Goal: Task Accomplishment & Management: Use online tool/utility

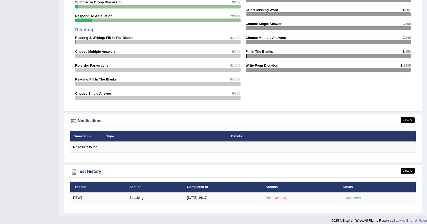
scroll to position [519, 0]
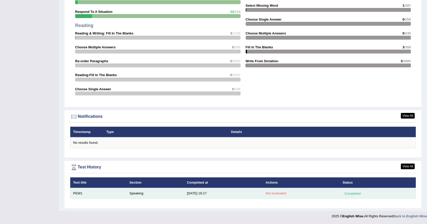
click at [180, 193] on td "Speaking" at bounding box center [155, 193] width 57 height 11
click at [356, 196] on div "Completed" at bounding box center [353, 192] width 20 height 5
click at [236, 192] on td "9/30/25 16:17" at bounding box center [223, 193] width 79 height 11
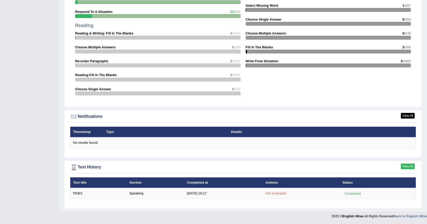
click at [407, 168] on link "View All" at bounding box center [408, 166] width 14 height 6
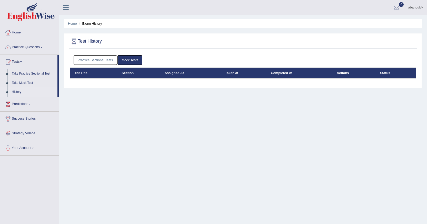
click at [170, 85] on div "Practice Sectional Tests Mock Tests Test Title Section Assigned At Taken at Com…" at bounding box center [243, 69] width 349 height 33
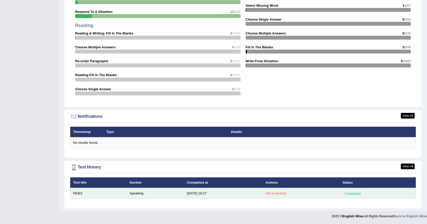
click at [356, 192] on div "Completed" at bounding box center [353, 192] width 20 height 5
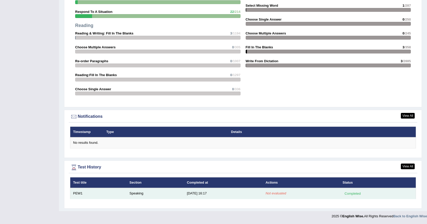
click at [256, 195] on td "9/30/25 16:17" at bounding box center [223, 193] width 79 height 11
click at [273, 192] on em "Not evaluated" at bounding box center [276, 193] width 21 height 4
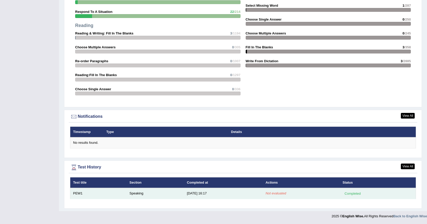
click at [273, 192] on em "Not evaluated" at bounding box center [276, 193] width 21 height 4
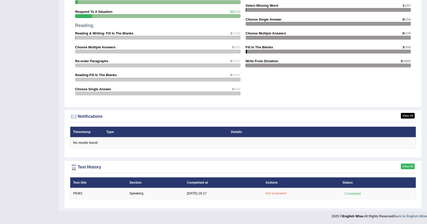
click at [402, 167] on link "View All" at bounding box center [408, 166] width 14 height 6
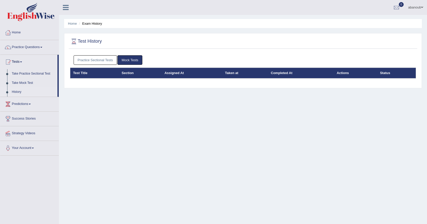
click at [105, 59] on link "Practice Sectional Tests" at bounding box center [96, 59] width 44 height 9
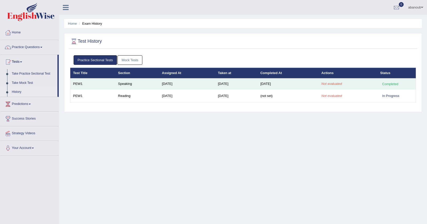
click at [389, 86] on div "Completed" at bounding box center [391, 83] width 20 height 5
click at [334, 85] on em "Not evaluated" at bounding box center [332, 84] width 21 height 4
click at [268, 83] on td "[DATE]" at bounding box center [288, 83] width 61 height 11
click at [330, 86] on td "Not evaluated" at bounding box center [348, 83] width 59 height 11
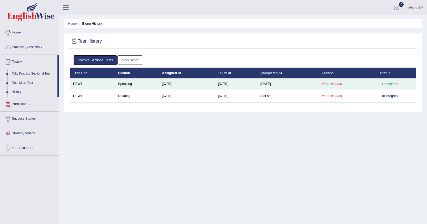
click at [330, 86] on td "Not evaluated" at bounding box center [348, 83] width 59 height 11
click at [325, 86] on td "Not evaluated" at bounding box center [348, 83] width 59 height 11
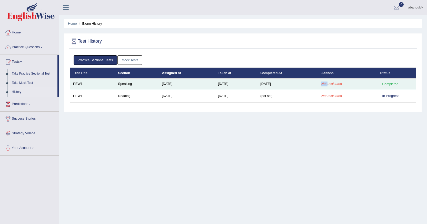
click at [325, 86] on td "Not evaluated" at bounding box center [348, 83] width 59 height 11
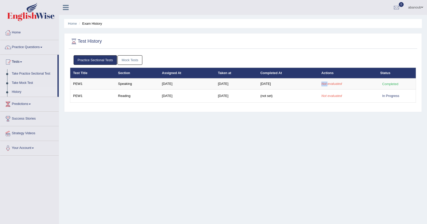
click at [134, 61] on link "Mock Tests" at bounding box center [130, 59] width 25 height 9
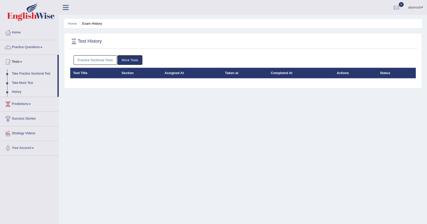
click at [138, 80] on div "Practice Sectional Tests Mock Tests Test Title Section Assigned At Taken at Com…" at bounding box center [243, 69] width 349 height 33
click at [108, 60] on link "Practice Sectional Tests" at bounding box center [96, 59] width 44 height 9
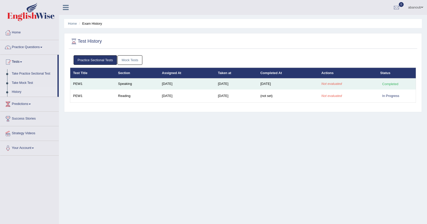
click at [333, 81] on td "Not evaluated" at bounding box center [348, 83] width 59 height 11
click at [386, 85] on div "Completed" at bounding box center [391, 83] width 20 height 5
click at [342, 82] on em "Not evaluated" at bounding box center [332, 84] width 21 height 4
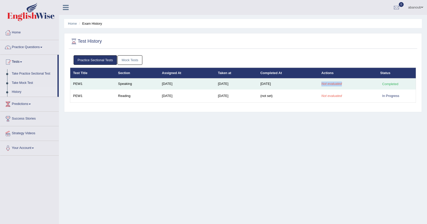
click at [342, 82] on em "Not evaluated" at bounding box center [332, 84] width 21 height 4
click at [342, 84] on em "Not evaluated" at bounding box center [332, 84] width 21 height 4
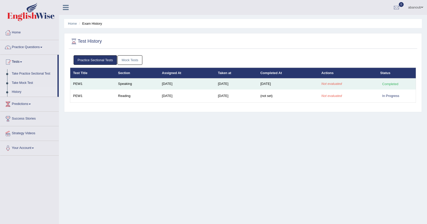
click at [289, 84] on td "[DATE]" at bounding box center [288, 83] width 61 height 11
click at [318, 82] on td "Sep 30, 2025" at bounding box center [288, 83] width 61 height 11
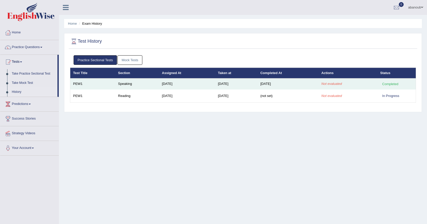
click at [328, 83] on em "Not evaluated" at bounding box center [332, 84] width 21 height 4
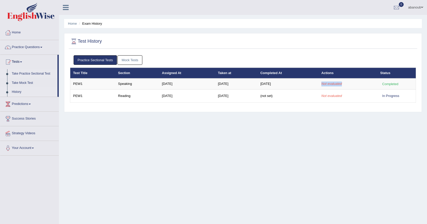
click at [34, 75] on link "Take Practice Sectional Test" at bounding box center [33, 73] width 48 height 9
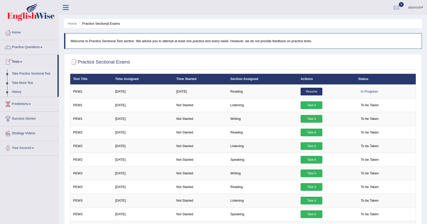
click at [28, 75] on link "Take Practice Sectional Test" at bounding box center [33, 73] width 48 height 9
click at [19, 91] on link "History" at bounding box center [33, 91] width 48 height 9
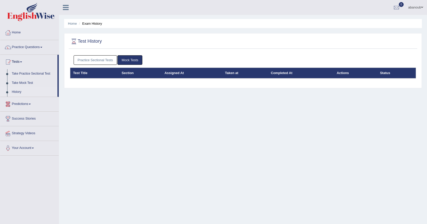
click at [90, 63] on link "Practice Sectional Tests" at bounding box center [96, 59] width 44 height 9
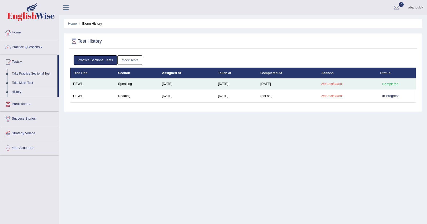
click at [151, 84] on td "Speaking" at bounding box center [137, 83] width 44 height 11
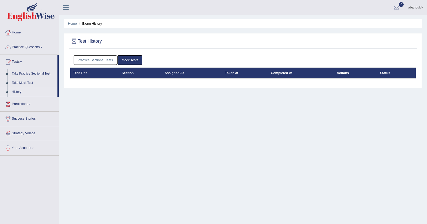
click at [104, 62] on link "Practice Sectional Tests" at bounding box center [96, 59] width 44 height 9
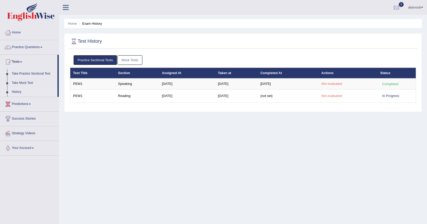
click at [23, 104] on link "Predictions" at bounding box center [29, 103] width 59 height 13
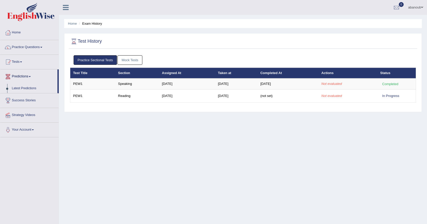
click at [24, 77] on link "Predictions" at bounding box center [28, 75] width 57 height 13
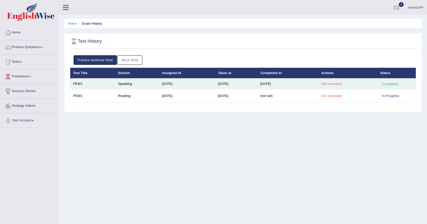
click at [339, 85] on em "Not evaluated" at bounding box center [332, 84] width 21 height 4
click at [276, 84] on td "Sep 30, 2025" at bounding box center [288, 83] width 61 height 11
click at [274, 85] on td "Sep 30, 2025" at bounding box center [288, 83] width 61 height 11
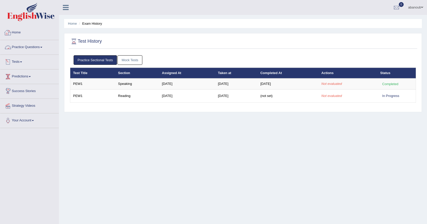
click at [22, 35] on link "Home" at bounding box center [29, 31] width 59 height 13
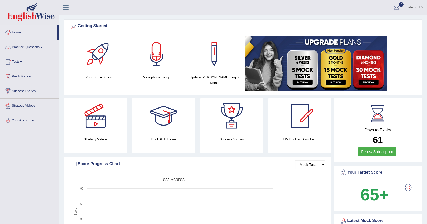
click at [34, 48] on link "Practice Questions" at bounding box center [29, 46] width 59 height 13
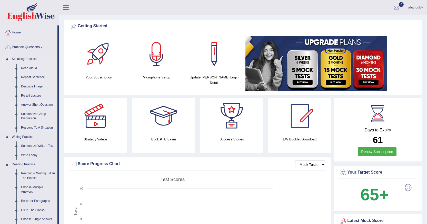
click at [40, 105] on link "Answer Short Question" at bounding box center [38, 104] width 39 height 9
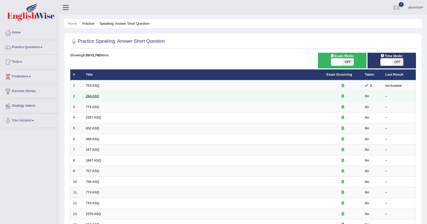
click at [89, 96] on link "284 ASQ" at bounding box center [92, 96] width 13 height 4
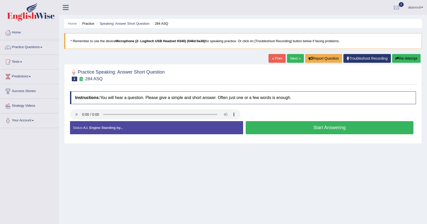
click at [279, 126] on button "Start Answering" at bounding box center [330, 127] width 168 height 13
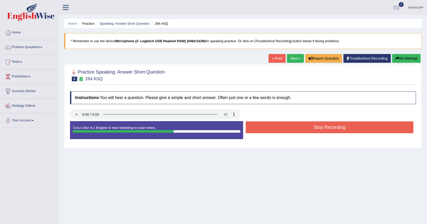
click at [280, 130] on button "Stop Recording" at bounding box center [330, 127] width 168 height 12
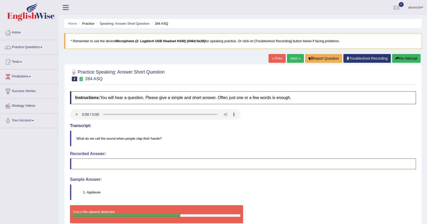
click at [280, 60] on link "« Prev" at bounding box center [277, 58] width 17 height 9
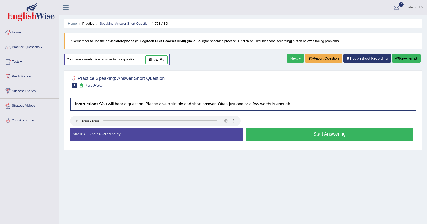
click at [301, 131] on button "Start Answering" at bounding box center [330, 133] width 168 height 13
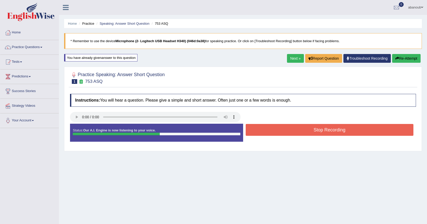
click at [295, 124] on div "Status: Our A.I. Engine is now listening to your voice. Start Answering Stop Re…" at bounding box center [243, 134] width 346 height 23
drag, startPoint x: 296, startPoint y: 126, endPoint x: 296, endPoint y: 128, distance: 2.8
click at [296, 128] on button "Stop Recording" at bounding box center [330, 130] width 168 height 12
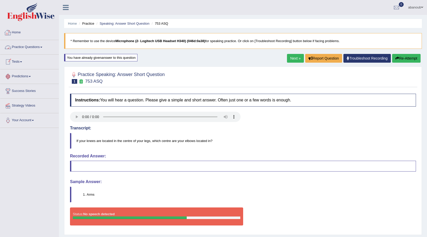
click at [18, 46] on link "Practice Questions" at bounding box center [29, 46] width 59 height 13
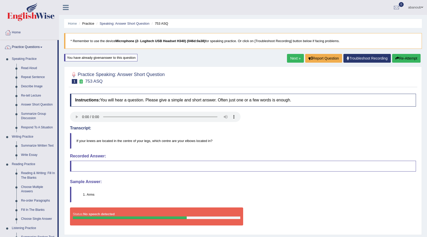
click at [18, 46] on link "Practice Questions" at bounding box center [28, 46] width 57 height 13
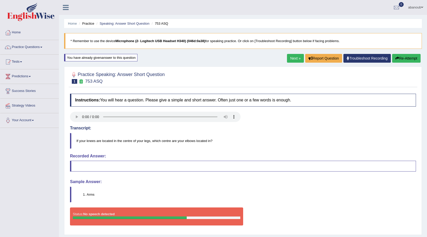
click at [18, 46] on link "Practice Questions" at bounding box center [29, 46] width 59 height 13
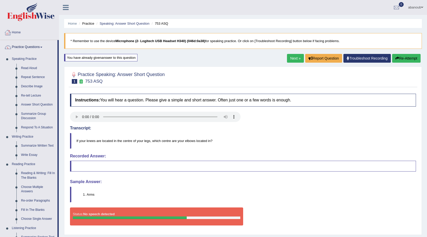
click at [23, 32] on link "Home" at bounding box center [29, 31] width 59 height 13
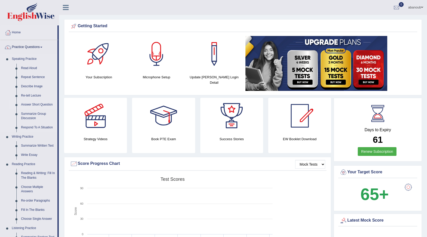
click at [37, 105] on link "Answer Short Question" at bounding box center [38, 104] width 39 height 9
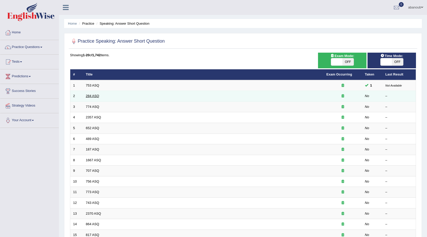
click at [97, 95] on link "284 ASQ" at bounding box center [92, 96] width 13 height 4
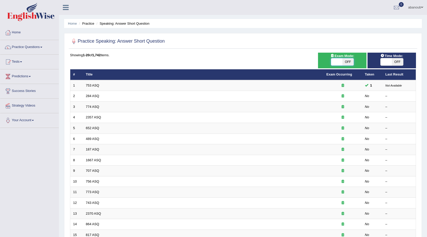
click at [342, 62] on span at bounding box center [336, 61] width 11 height 7
checkbox input "true"
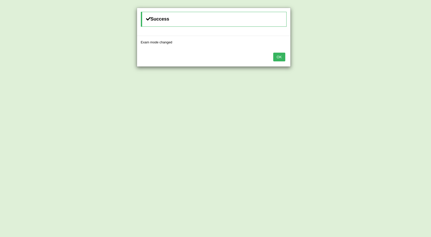
click at [278, 59] on button "OK" at bounding box center [279, 57] width 12 height 9
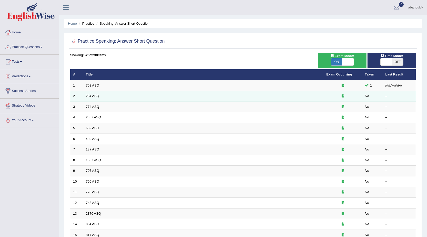
click at [93, 93] on td "284 ASQ" at bounding box center [203, 96] width 241 height 11
click at [93, 96] on link "284 ASQ" at bounding box center [92, 96] width 13 height 4
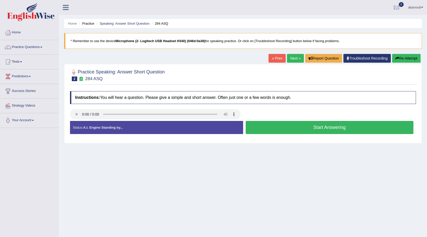
click at [330, 131] on button "Start Answering" at bounding box center [330, 127] width 168 height 13
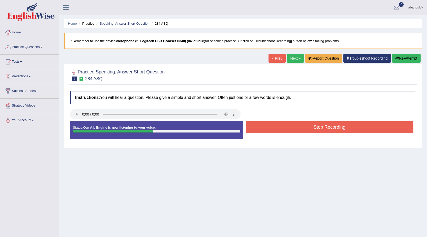
click at [269, 132] on button "Stop Recording" at bounding box center [330, 127] width 168 height 12
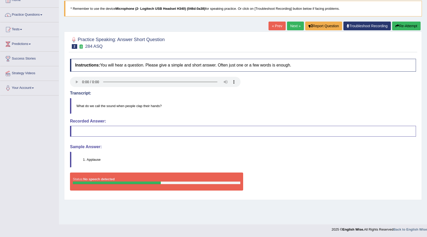
scroll to position [33, 0]
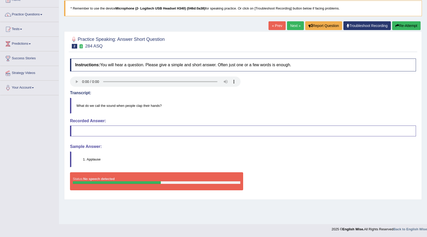
click at [101, 157] on li "Applause" at bounding box center [251, 159] width 329 height 5
click at [99, 157] on li "Applause" at bounding box center [251, 159] width 329 height 5
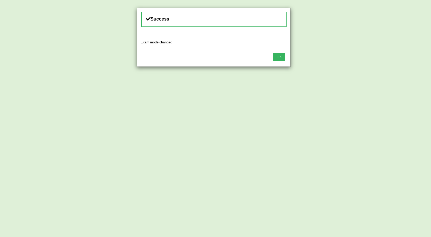
click at [271, 58] on div "OK" at bounding box center [214, 58] width 154 height 18
click at [276, 57] on button "OK" at bounding box center [279, 57] width 12 height 9
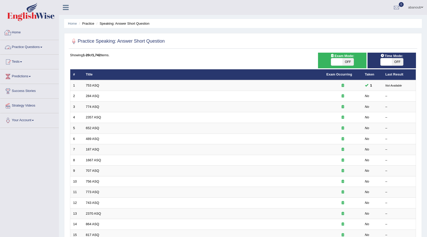
click at [16, 47] on link "Practice Questions" at bounding box center [29, 46] width 59 height 13
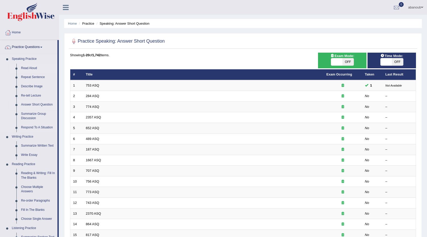
click at [34, 69] on link "Read Aloud" at bounding box center [38, 68] width 39 height 9
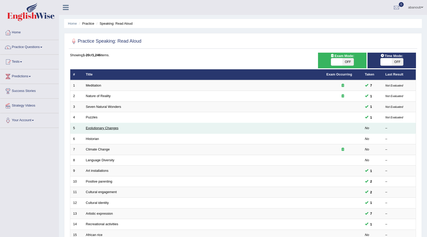
click at [100, 128] on link "Evolutionary Changes" at bounding box center [102, 128] width 33 height 4
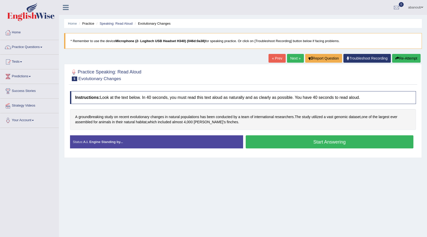
click at [258, 142] on button "Start Answering" at bounding box center [330, 141] width 168 height 13
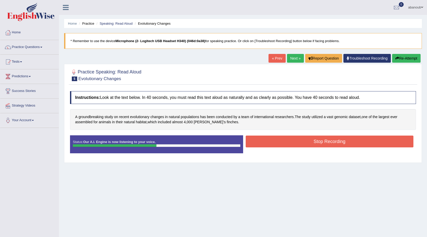
click at [266, 142] on button "Stop Recording" at bounding box center [330, 142] width 168 height 12
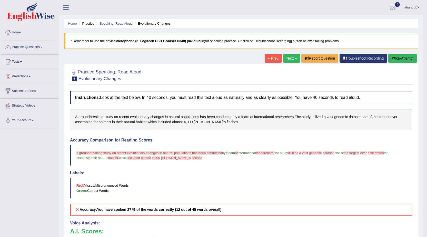
click at [289, 60] on link "Next »" at bounding box center [291, 58] width 17 height 9
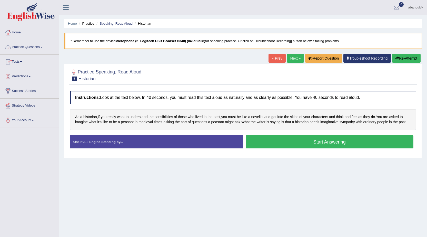
click at [37, 50] on link "Practice Questions" at bounding box center [29, 46] width 59 height 13
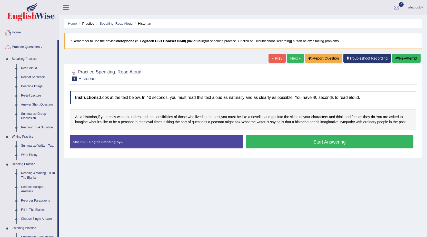
click at [20, 34] on link "Home" at bounding box center [29, 31] width 59 height 13
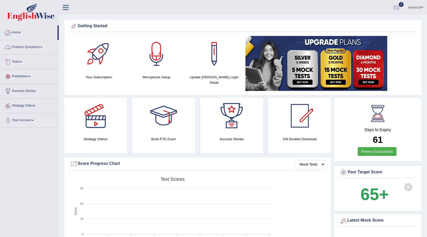
click at [28, 33] on link "Home" at bounding box center [28, 31] width 57 height 13
click at [36, 49] on link "Practice Questions" at bounding box center [29, 46] width 59 height 13
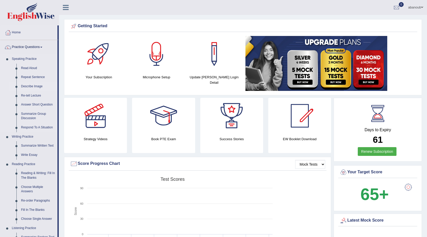
click at [38, 89] on link "Describe Image" at bounding box center [38, 86] width 39 height 9
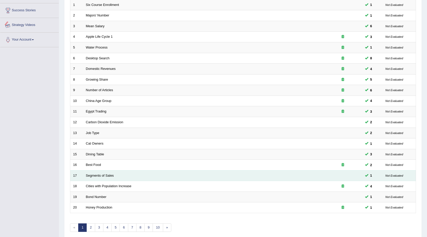
scroll to position [103, 0]
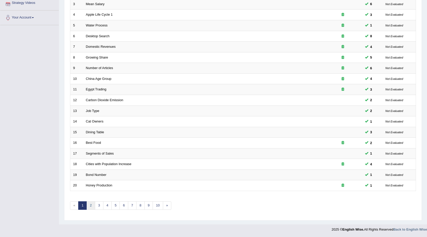
click at [87, 204] on link "2" at bounding box center [91, 205] width 8 height 8
click at [91, 205] on link "2" at bounding box center [91, 205] width 8 height 8
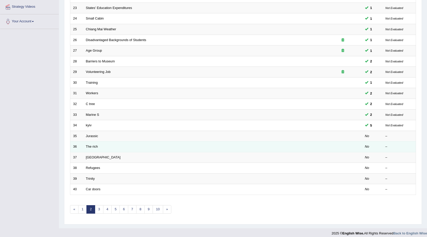
scroll to position [103, 0]
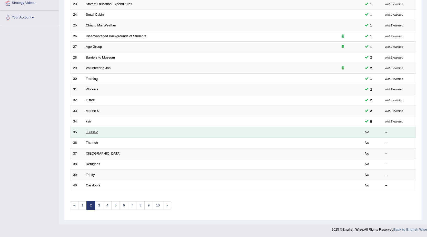
click at [87, 131] on link "Jurassic" at bounding box center [92, 132] width 12 height 4
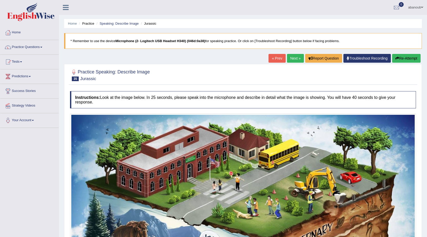
click at [23, 33] on link "Home" at bounding box center [29, 31] width 59 height 13
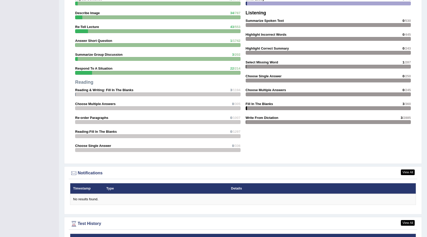
scroll to position [505, 0]
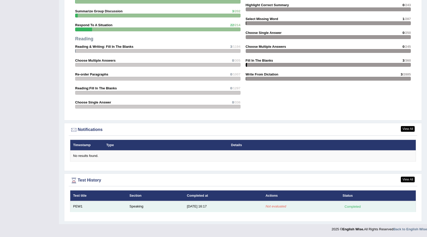
click at [79, 207] on td "PEW1" at bounding box center [98, 206] width 56 height 11
click at [79, 208] on td "PEW1" at bounding box center [98, 206] width 56 height 11
click at [80, 208] on td "PEW1" at bounding box center [98, 206] width 56 height 11
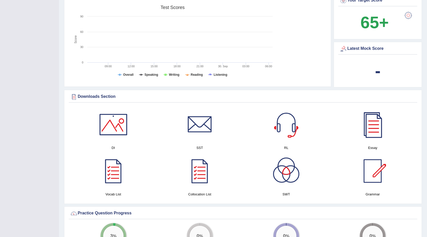
scroll to position [43, 0]
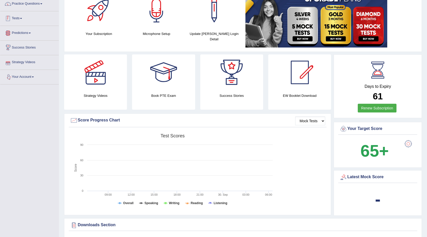
click at [24, 21] on link "Tests" at bounding box center [29, 17] width 59 height 13
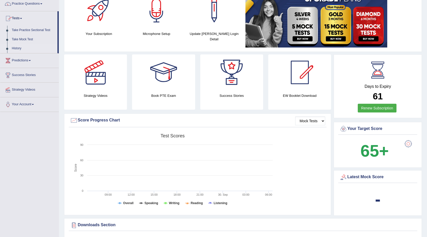
click at [18, 47] on link "History" at bounding box center [33, 48] width 48 height 9
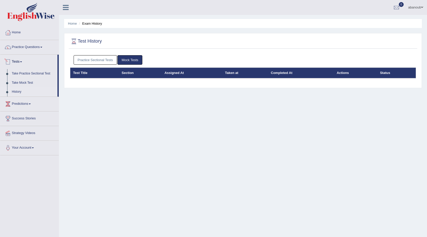
click at [103, 60] on link "Practice Sectional Tests" at bounding box center [96, 59] width 44 height 9
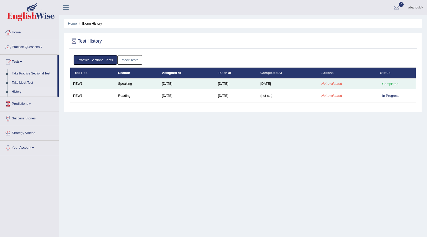
click at [122, 80] on td "Speaking" at bounding box center [137, 83] width 44 height 11
click at [120, 87] on td "Speaking" at bounding box center [137, 83] width 44 height 11
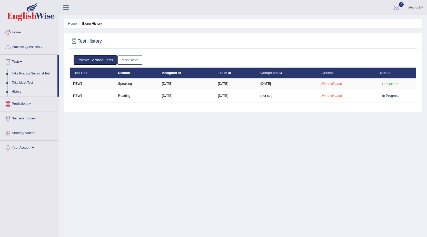
click at [28, 46] on link "Practice Questions" at bounding box center [29, 46] width 59 height 13
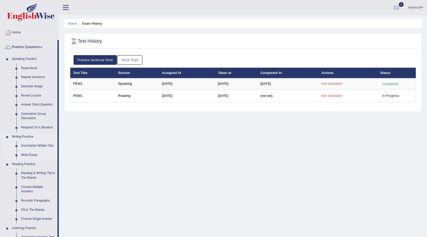
click at [24, 151] on link "Write Essay" at bounding box center [38, 154] width 39 height 9
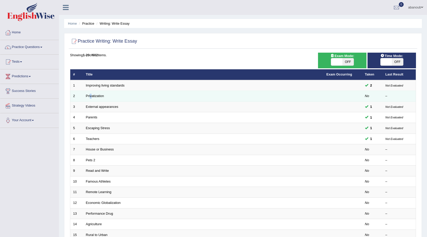
click at [91, 99] on td "Privatization" at bounding box center [203, 96] width 241 height 11
click at [118, 100] on td "Privatization" at bounding box center [203, 96] width 241 height 11
click at [101, 96] on link "Privatization" at bounding box center [95, 96] width 18 height 4
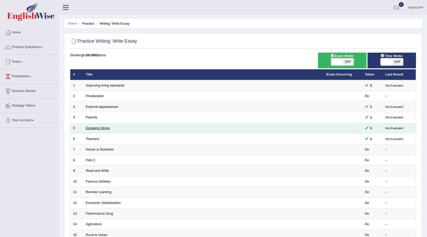
click at [100, 127] on link "Escaping Stress" at bounding box center [98, 128] width 24 height 4
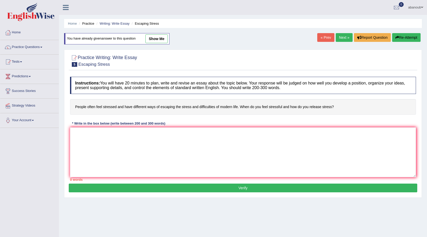
click at [152, 39] on link "show me" at bounding box center [157, 38] width 22 height 9
type textarea "The increreasing influnce of people often feel stressed on our lives has ignite…"
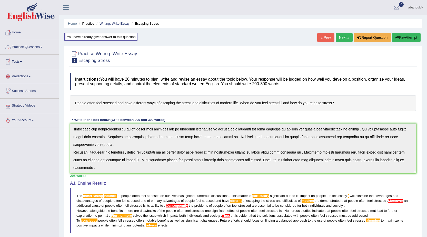
click at [29, 51] on link "Practice Questions" at bounding box center [29, 46] width 59 height 13
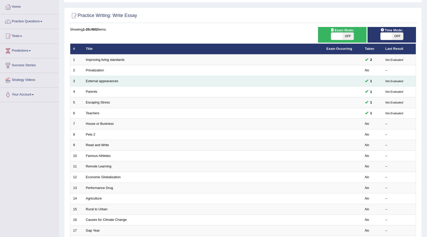
click at [90, 83] on td "External appearances" at bounding box center [203, 81] width 241 height 11
click at [90, 81] on link "External appearances" at bounding box center [102, 81] width 32 height 4
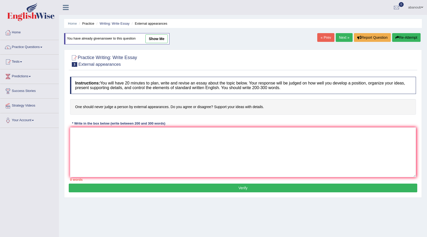
click at [164, 39] on link "show me" at bounding box center [157, 38] width 22 height 9
type textarea "the increasing influnce of judge apason on our lives has ignited numerous discu…"
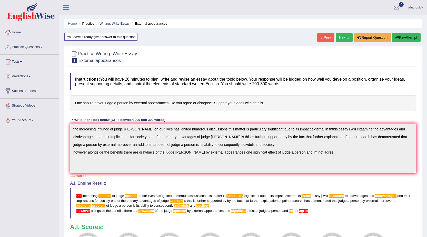
click at [343, 33] on div "Home Practice Writing: Write Essay External appearances You have already given …" at bounding box center [243, 151] width 368 height 303
click at [343, 35] on link "Next »" at bounding box center [344, 37] width 17 height 9
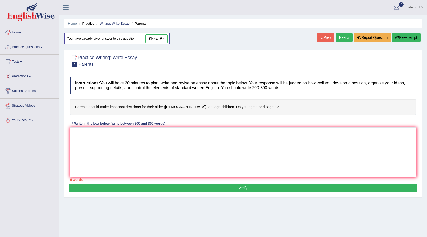
click at [162, 31] on div "Home Practice Writing: Write Essay Parents You have already given answer to thi…" at bounding box center [243, 128] width 368 height 257
click at [161, 34] on link "show me" at bounding box center [157, 38] width 22 height 9
type textarea "the increasinng influence of parents should making on the livesof order has ing…"
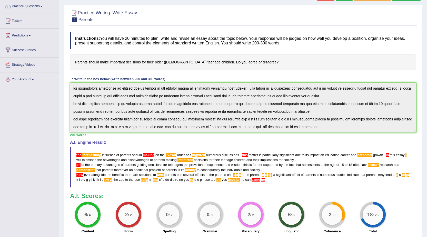
scroll to position [88, 0]
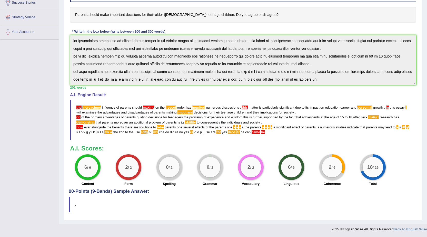
click at [295, 113] on span at bounding box center [294, 112] width 1 height 4
drag, startPoint x: 295, startPoint y: 113, endPoint x: 290, endPoint y: 121, distance: 9.5
click at [290, 121] on blockquote "the increasinng influence of parents should making on the livesof order has ing…" at bounding box center [243, 120] width 346 height 40
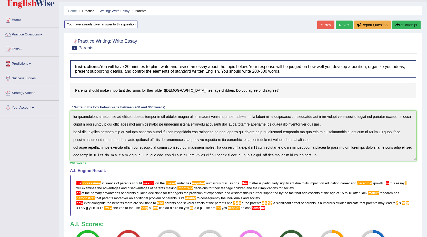
scroll to position [0, 0]
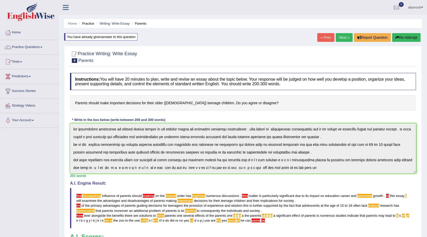
click at [346, 37] on link "Next »" at bounding box center [344, 37] width 17 height 9
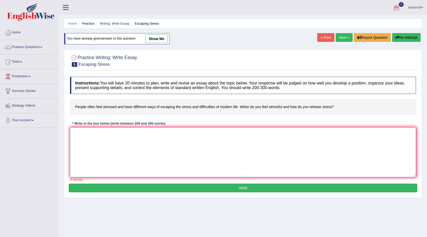
click at [141, 136] on textarea at bounding box center [243, 152] width 346 height 50
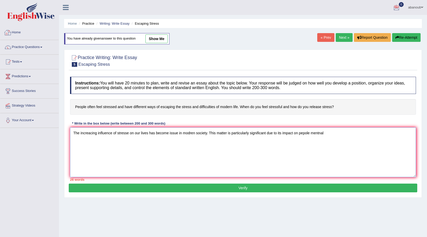
type textarea "The increacing influence of stresse on our lives has become issue in modren soc…"
click at [20, 31] on link "Home" at bounding box center [29, 31] width 59 height 13
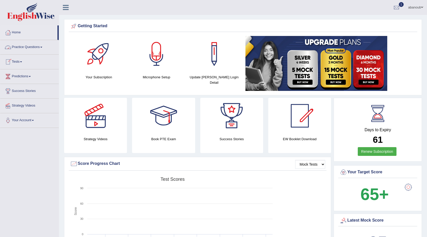
click at [25, 47] on link "Practice Questions" at bounding box center [29, 46] width 59 height 13
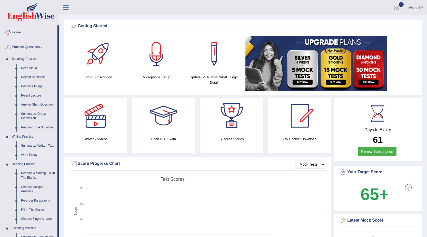
click at [31, 154] on link "Write Essay" at bounding box center [38, 154] width 39 height 9
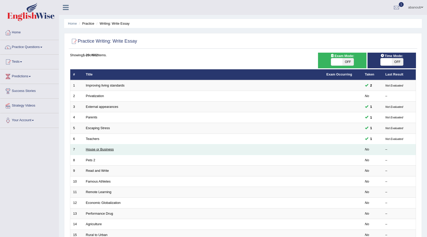
click at [102, 150] on link "House or Business" at bounding box center [100, 149] width 28 height 4
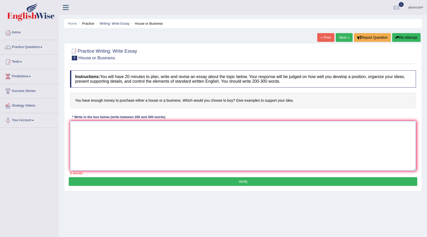
click at [99, 127] on textarea at bounding box center [243, 146] width 346 height 50
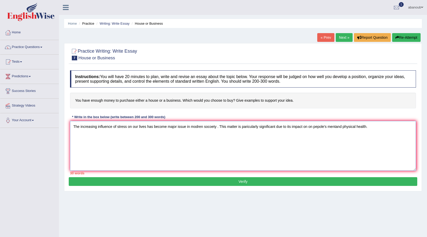
drag, startPoint x: 77, startPoint y: 126, endPoint x: 288, endPoint y: 129, distance: 211.5
click at [288, 129] on textarea "The increasing influence of stress on our lives has become major issue in modre…" at bounding box center [243, 146] width 346 height 50
click at [285, 130] on textarea "The increasing influence of stress on our lives has become major issue in modre…" at bounding box center [243, 146] width 346 height 50
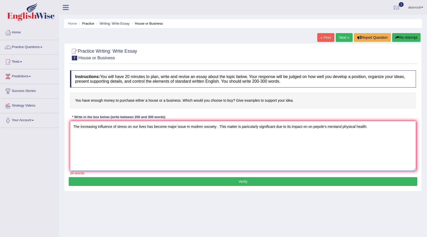
click at [285, 130] on textarea "The increasing influence of stress on our lives has become major issue in modre…" at bounding box center [243, 146] width 346 height 50
click at [358, 128] on textarea "The increasing influence of stress on our lives has become major issue in modre…" at bounding box center [243, 146] width 346 height 50
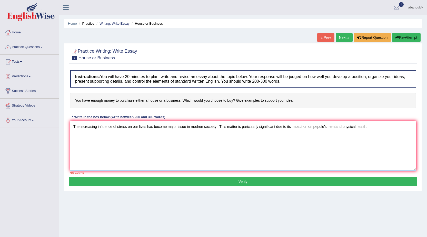
click at [358, 128] on textarea "The increasing influence of stress on our lives has become major issue in modre…" at bounding box center [243, 146] width 346 height 50
drag, startPoint x: 266, startPoint y: 132, endPoint x: 236, endPoint y: 132, distance: 30.6
click at [236, 132] on textarea "The increasing influence of stress on our lives has become major issue in modre…" at bounding box center [243, 146] width 346 height 50
drag, startPoint x: 208, startPoint y: 127, endPoint x: 189, endPoint y: 127, distance: 18.7
click at [189, 127] on textarea "The increasing influence of stress on our lives has become major issue in modre…" at bounding box center [243, 146] width 346 height 50
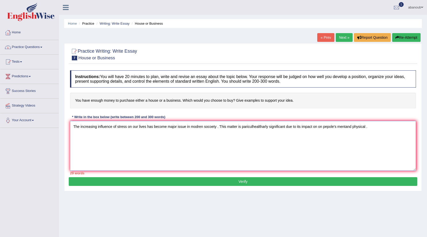
type textarea "The increasing influence of stress on our lives has become major issue in modre…"
click at [22, 48] on link "Practice Questions" at bounding box center [29, 46] width 59 height 13
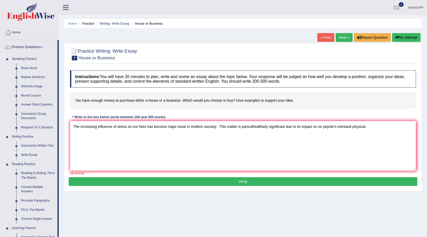
click at [27, 153] on link "Write Essay" at bounding box center [38, 154] width 39 height 9
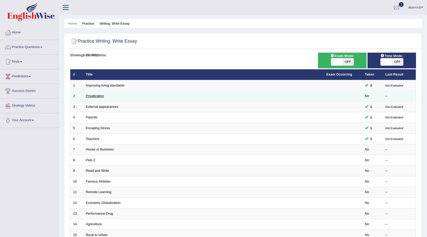
click at [94, 95] on link "Privatization" at bounding box center [95, 96] width 18 height 4
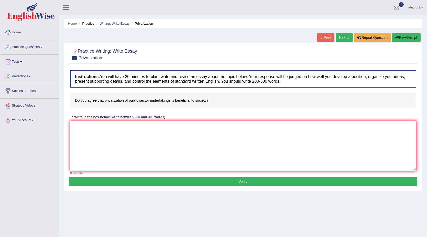
click at [23, 45] on link "Practice Questions" at bounding box center [29, 46] width 59 height 13
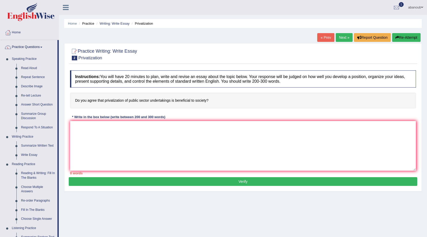
click at [341, 39] on link "Next »" at bounding box center [344, 37] width 17 height 9
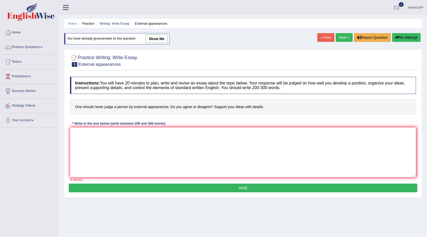
click at [341, 39] on link "Next »" at bounding box center [344, 37] width 17 height 9
click at [155, 38] on link "show me" at bounding box center [157, 38] width 22 height 9
type textarea "The increreasing influnce of people often feel stressed on our lives has ignite…"
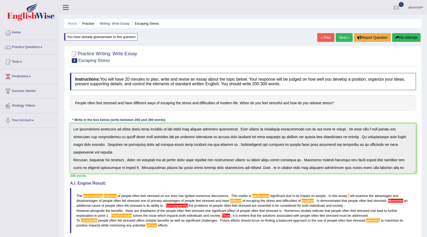
click at [338, 40] on link "Next »" at bounding box center [344, 37] width 17 height 9
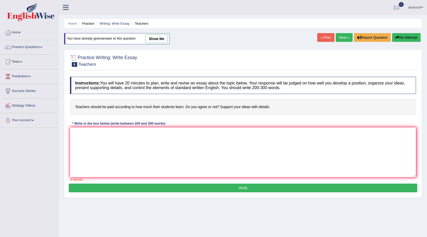
click at [153, 41] on link "show me" at bounding box center [157, 38] width 22 height 9
type textarea "The increasing influence of teachers should be paid according to how much their…"
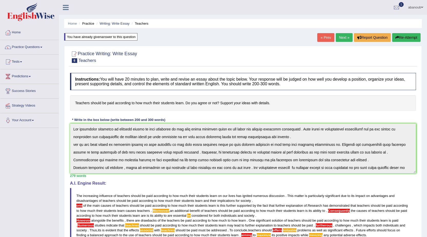
click at [347, 35] on link "Next »" at bounding box center [344, 37] width 17 height 9
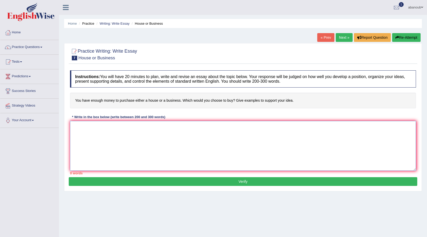
click at [162, 136] on textarea at bounding box center [243, 146] width 346 height 50
type textarea "i"
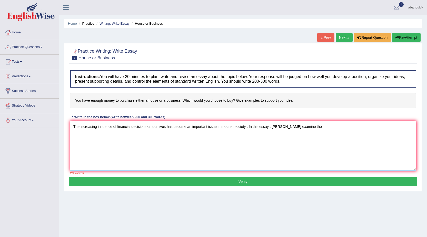
drag, startPoint x: 300, startPoint y: 126, endPoint x: 296, endPoint y: 125, distance: 3.9
click at [296, 125] on textarea "The increasing influence of financial decisions on our lives has become an impo…" at bounding box center [243, 146] width 346 height 50
click at [247, 127] on textarea "The increasing influence of financial decisions on our lives has become an impo…" at bounding box center [243, 146] width 346 height 50
click at [249, 128] on textarea "The increasing influence of financial decisions on our lives has become an impo…" at bounding box center [243, 146] width 346 height 50
click at [263, 128] on textarea "The increasing influence of financial decisions on our lives has become an impo…" at bounding box center [243, 146] width 346 height 50
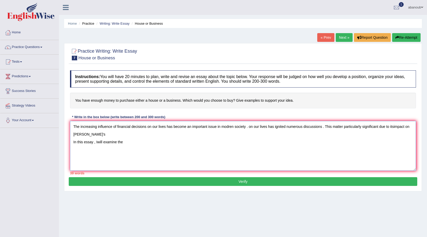
click at [82, 134] on textarea "The increasing influence of financial decisions on our lives has become an impo…" at bounding box center [243, 146] width 346 height 50
click at [90, 134] on textarea "The increasing influence of financial decisions on our lives has become an impo…" at bounding box center [243, 146] width 346 height 50
drag, startPoint x: 72, startPoint y: 142, endPoint x: 123, endPoint y: 144, distance: 51.4
click at [123, 144] on textarea "The increasing influence of financial decisions on our lives has become an impo…" at bounding box center [243, 146] width 346 height 50
click at [163, 143] on textarea "The increasing influence of financial decisions on our lives has become an impo…" at bounding box center [243, 146] width 346 height 50
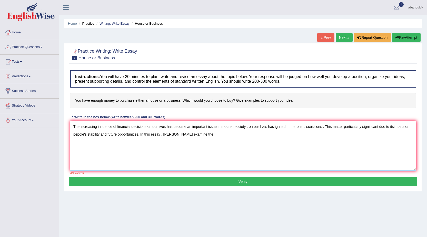
click at [195, 133] on textarea "The increasing influence of financial decisions on our lives has become an impo…" at bounding box center [243, 146] width 346 height 50
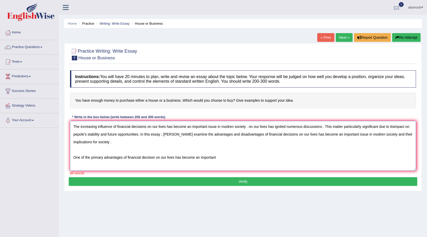
type textarea "The increasing influence of financial decisions on our lives has become an impo…"
click at [396, 9] on div at bounding box center [397, 8] width 8 height 8
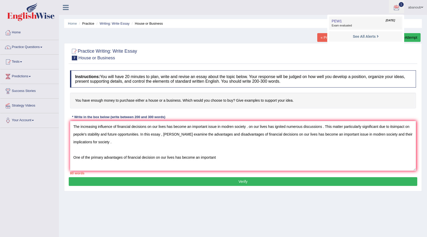
click at [389, 19] on span "Sep 30, 2025" at bounding box center [390, 20] width 9 height 4
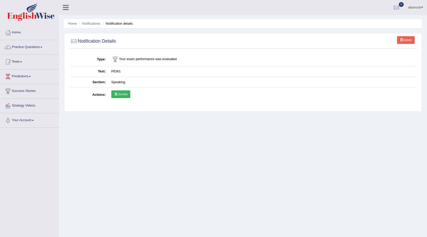
click at [128, 96] on link "Scores" at bounding box center [120, 94] width 19 height 8
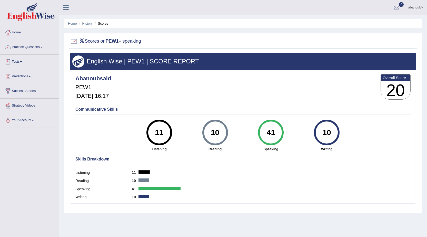
click at [22, 62] on link "Tests" at bounding box center [29, 61] width 59 height 13
click at [18, 90] on link "History" at bounding box center [33, 91] width 48 height 9
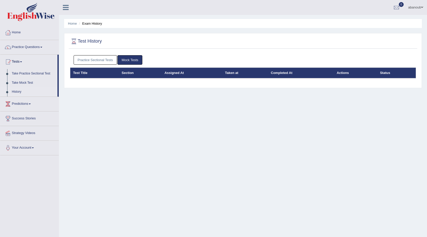
click at [95, 61] on link "Practice Sectional Tests" at bounding box center [96, 59] width 44 height 9
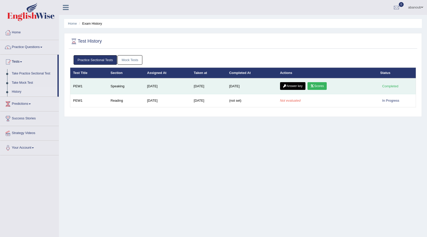
click at [295, 86] on link "Answer key" at bounding box center [292, 86] width 25 height 8
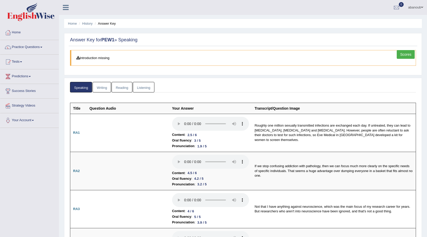
click at [408, 52] on link "Scores" at bounding box center [406, 54] width 18 height 9
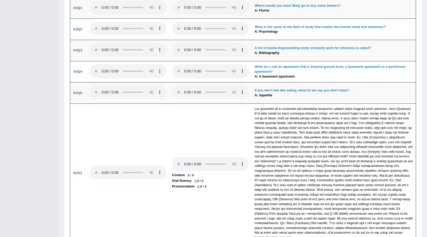
scroll to position [1431, 0]
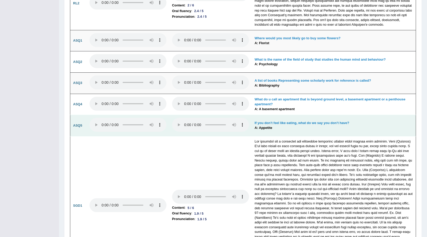
click at [79, 126] on b "ASQ5" at bounding box center [77, 125] width 9 height 4
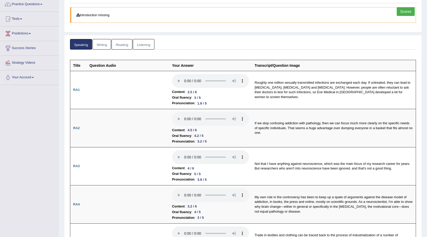
scroll to position [0, 0]
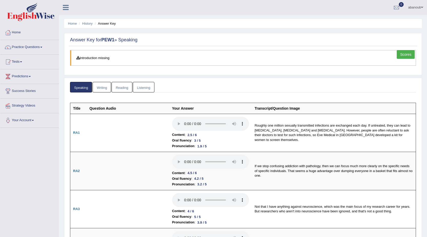
click at [105, 90] on link "Writing" at bounding box center [102, 87] width 18 height 11
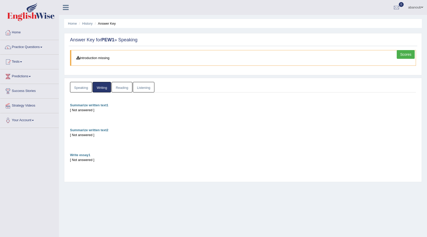
click at [119, 89] on link "Reading" at bounding box center [122, 87] width 21 height 11
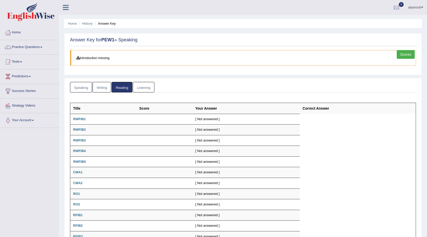
click at [140, 87] on link "Listening" at bounding box center [144, 87] width 22 height 11
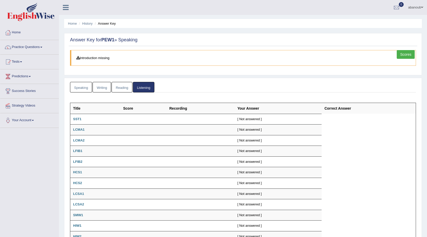
click at [81, 86] on link "Speaking" at bounding box center [81, 87] width 22 height 11
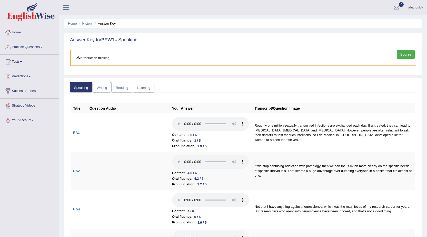
click at [127, 90] on link "Reading" at bounding box center [122, 87] width 21 height 11
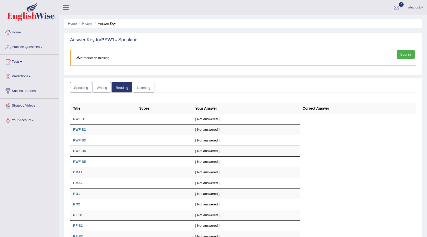
click at [107, 86] on link "Writing" at bounding box center [102, 87] width 18 height 11
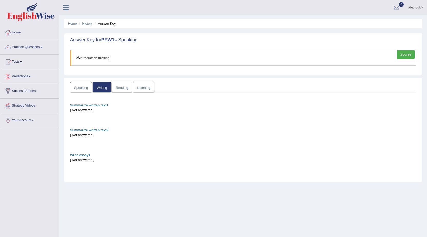
click at [148, 84] on link "Listening" at bounding box center [144, 87] width 22 height 11
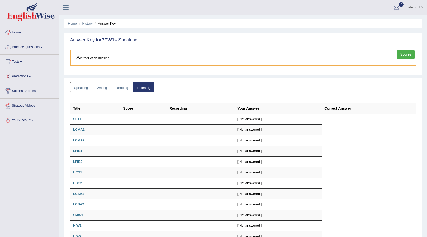
click at [84, 89] on link "Speaking" at bounding box center [81, 87] width 22 height 11
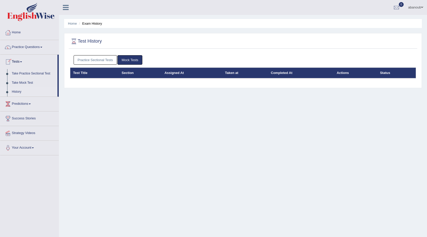
click at [22, 44] on link "Practice Questions" at bounding box center [29, 46] width 59 height 13
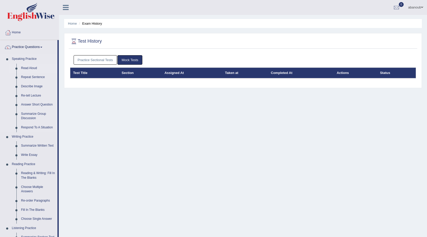
click at [28, 69] on link "Read Aloud" at bounding box center [38, 68] width 39 height 9
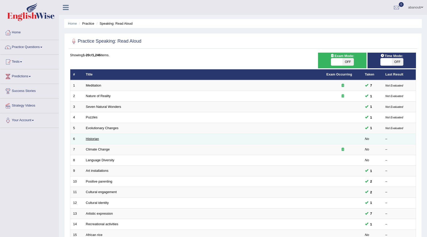
click at [94, 139] on link "Historian" at bounding box center [92, 139] width 13 height 4
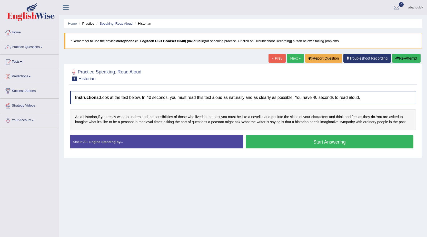
click at [323, 117] on span "characters" at bounding box center [320, 116] width 17 height 5
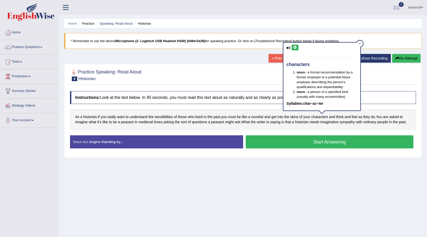
click at [294, 49] on icon at bounding box center [295, 47] width 4 height 3
click at [359, 42] on div at bounding box center [360, 44] width 6 height 6
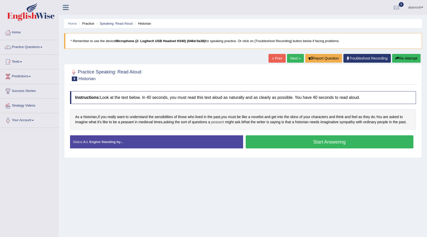
click at [219, 123] on span "peasant" at bounding box center [217, 121] width 13 height 5
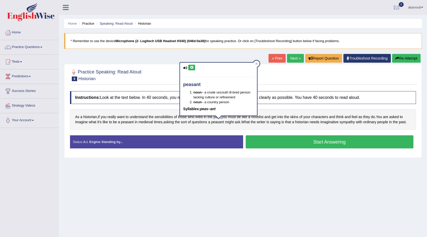
click at [191, 70] on button at bounding box center [191, 68] width 7 height 6
click at [257, 64] on icon at bounding box center [257, 63] width 2 height 2
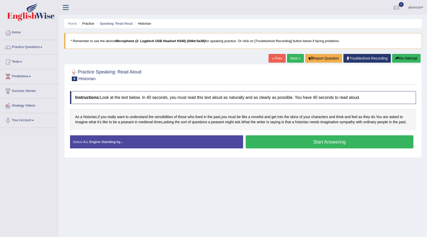
click at [360, 140] on button "Start Answering" at bounding box center [330, 141] width 168 height 13
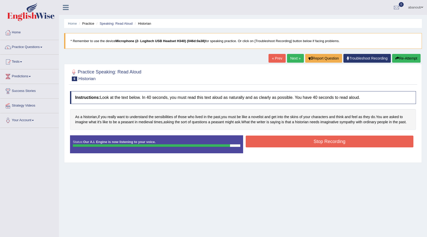
click at [321, 140] on button "Stop Recording" at bounding box center [330, 142] width 168 height 12
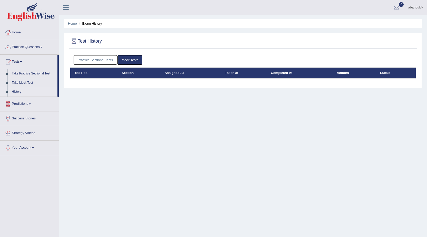
click at [98, 59] on link "Practice Sectional Tests" at bounding box center [96, 59] width 44 height 9
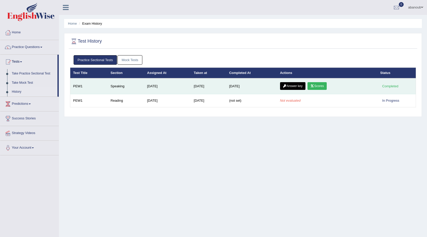
click at [299, 85] on link "Answer key" at bounding box center [292, 86] width 25 height 8
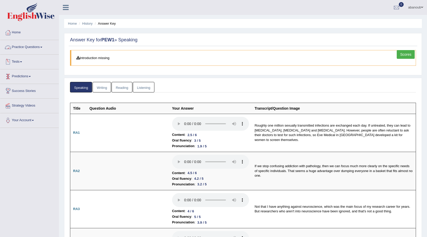
click at [31, 47] on link "Practice Questions" at bounding box center [29, 46] width 59 height 13
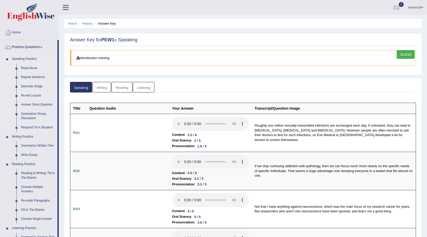
click at [31, 95] on link "Re-tell Lecture" at bounding box center [38, 95] width 39 height 9
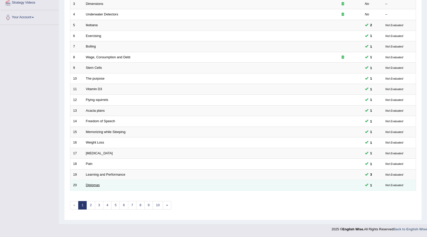
click at [97, 185] on link "Diplomas" at bounding box center [93, 185] width 14 height 4
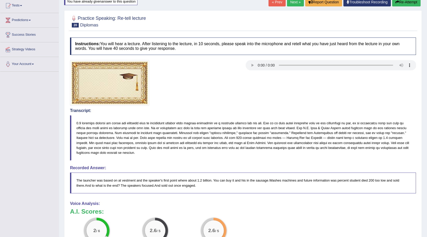
scroll to position [51, 0]
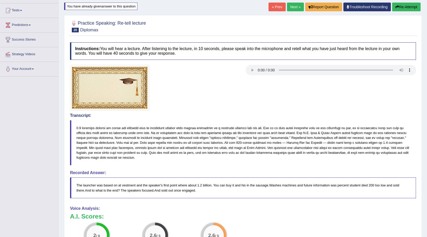
click at [291, 6] on link "Next »" at bounding box center [295, 7] width 17 height 9
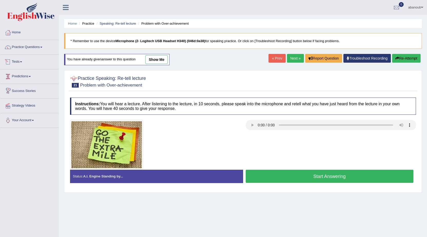
click at [17, 58] on link "Tests" at bounding box center [29, 61] width 59 height 13
click at [291, 57] on link "Next »" at bounding box center [295, 58] width 17 height 9
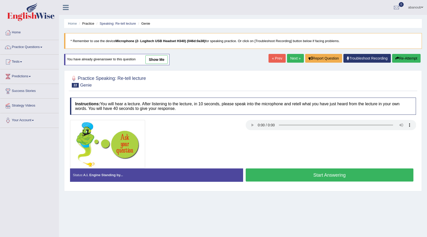
click at [156, 62] on link "show me" at bounding box center [157, 59] width 22 height 9
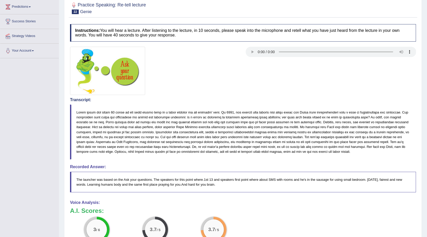
scroll to position [103, 0]
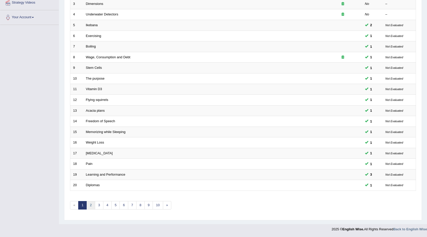
click at [91, 206] on link "2" at bounding box center [91, 205] width 8 height 8
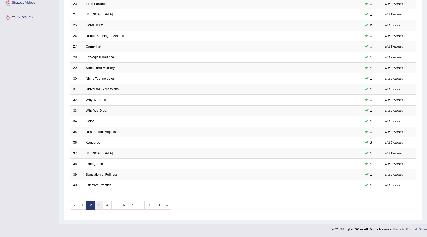
click at [96, 204] on link "3" at bounding box center [99, 205] width 8 height 8
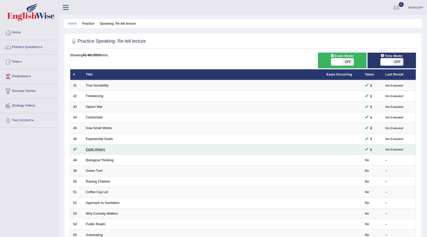
click at [97, 150] on link "Earth History" at bounding box center [95, 149] width 19 height 4
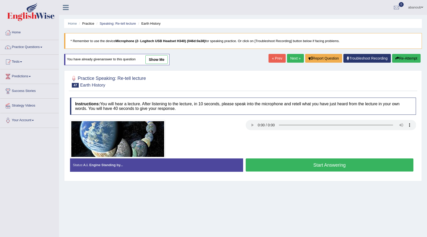
click at [156, 60] on link "show me" at bounding box center [157, 59] width 22 height 9
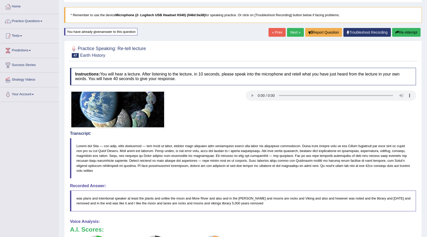
scroll to position [26, 0]
click at [20, 37] on link "Tests" at bounding box center [29, 35] width 59 height 13
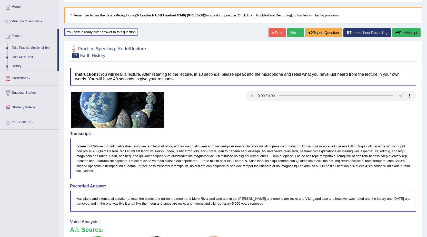
click at [32, 47] on link "Take Practice Sectional Test" at bounding box center [33, 47] width 48 height 9
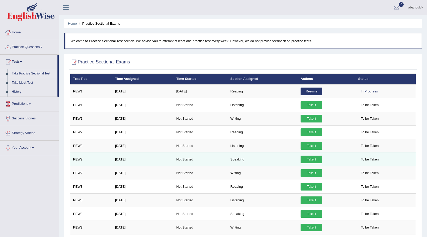
click at [318, 159] on link "Take it" at bounding box center [312, 160] width 22 height 8
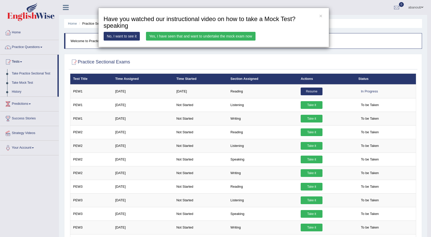
click at [201, 39] on link "Yes, I have seen that and want to undertake the mock exam now" at bounding box center [201, 36] width 110 height 9
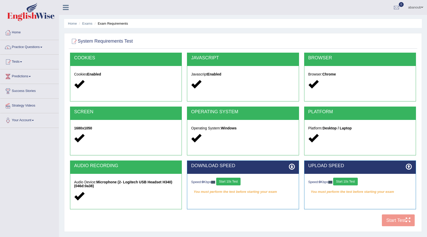
click at [233, 179] on button "Start 10s Test" at bounding box center [228, 182] width 24 height 8
click at [344, 184] on button "Start 10s Test" at bounding box center [345, 182] width 24 height 8
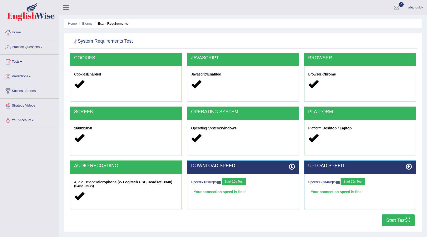
click at [398, 222] on button "Start Test" at bounding box center [398, 220] width 33 height 12
